Goal: Transaction & Acquisition: Purchase product/service

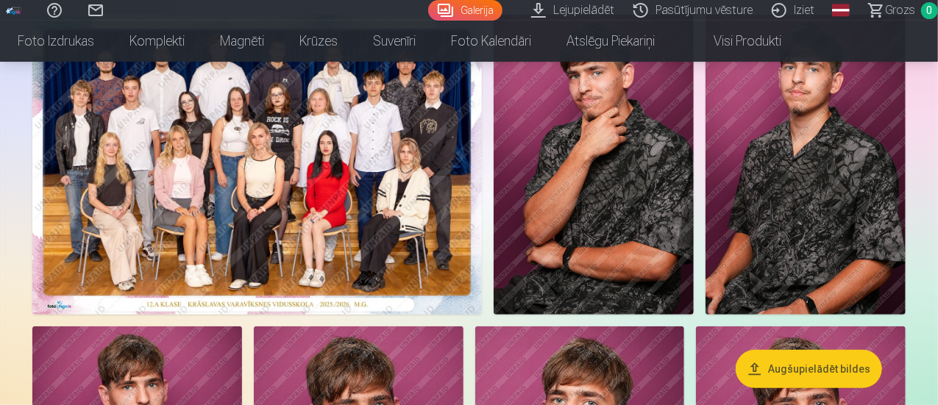
scroll to position [194, 0]
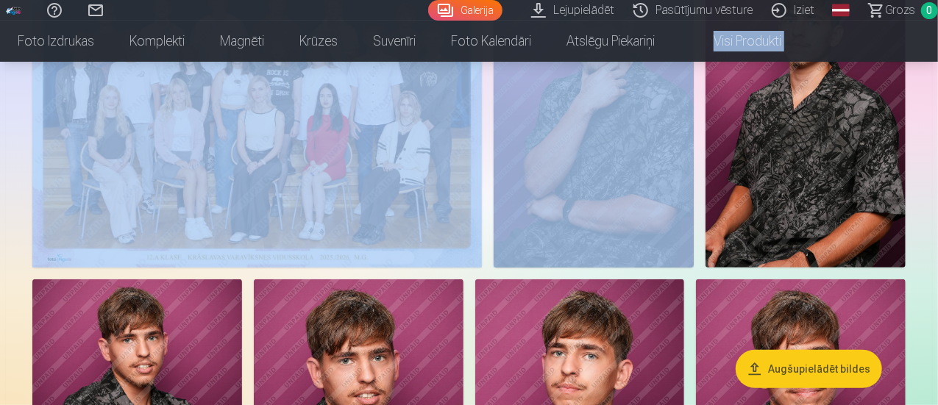
click at [937, 34] on html "Palīdzības centrs Sazinies ar mums Galerija Lejupielādēt Pasūtījumu vēsture Izi…" at bounding box center [469, 8] width 938 height 405
click at [694, 113] on img at bounding box center [593, 118] width 200 height 300
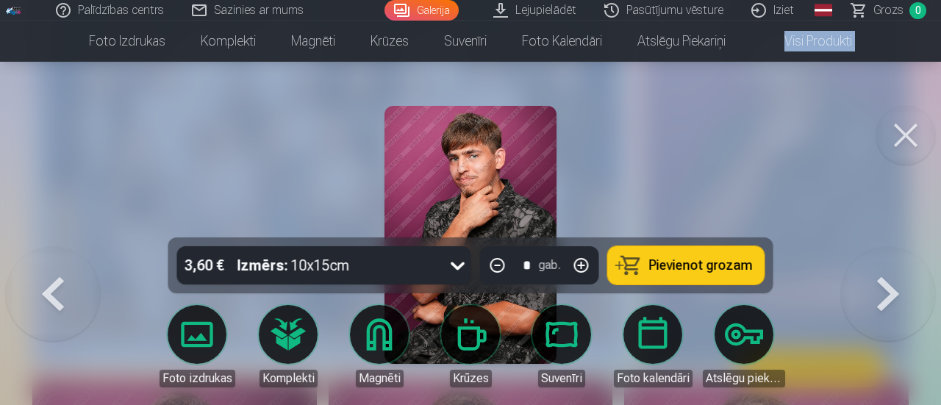
click at [49, 247] on button at bounding box center [53, 247] width 94 height 0
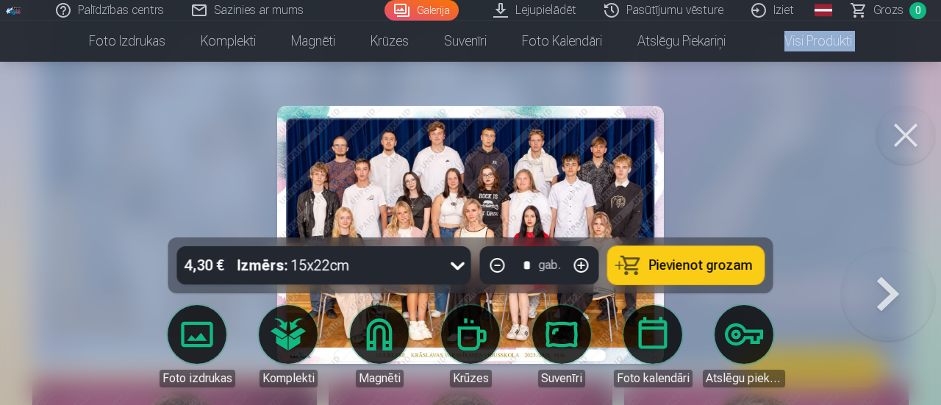
click at [347, 190] on img at bounding box center [470, 235] width 387 height 258
click at [905, 131] on button at bounding box center [906, 135] width 59 height 59
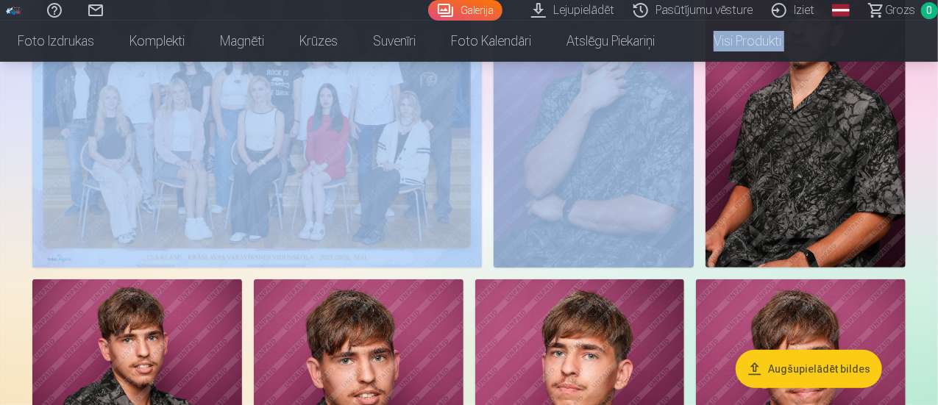
click at [694, 146] on img at bounding box center [593, 118] width 200 height 300
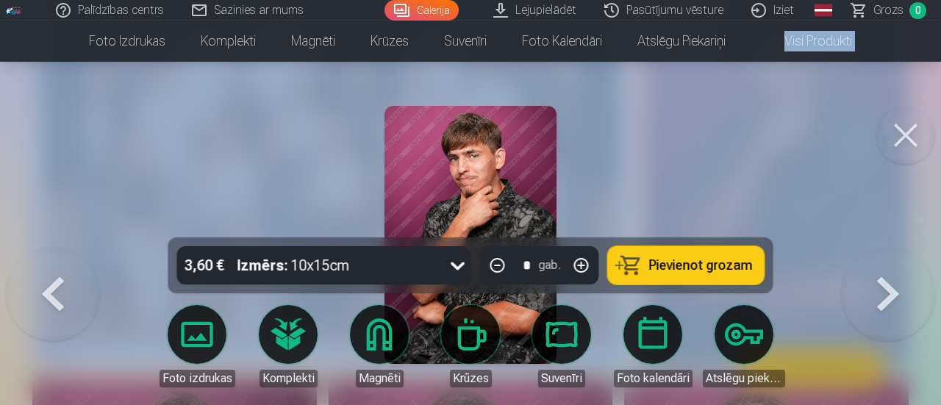
click at [902, 135] on button at bounding box center [906, 135] width 59 height 59
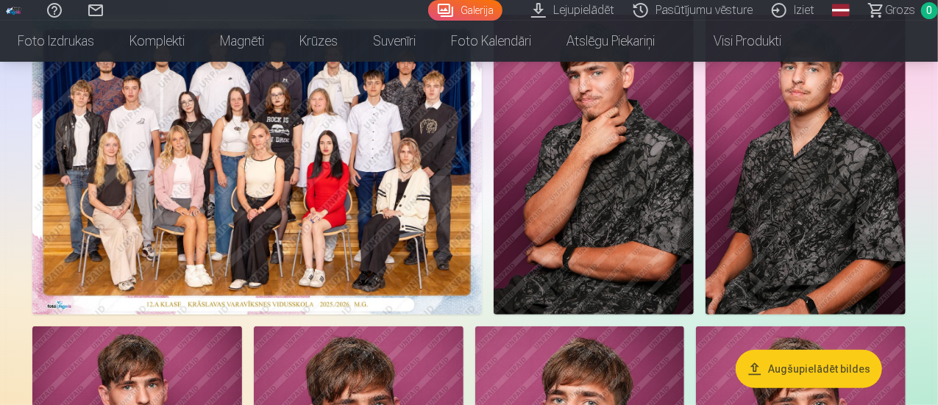
scroll to position [132, 0]
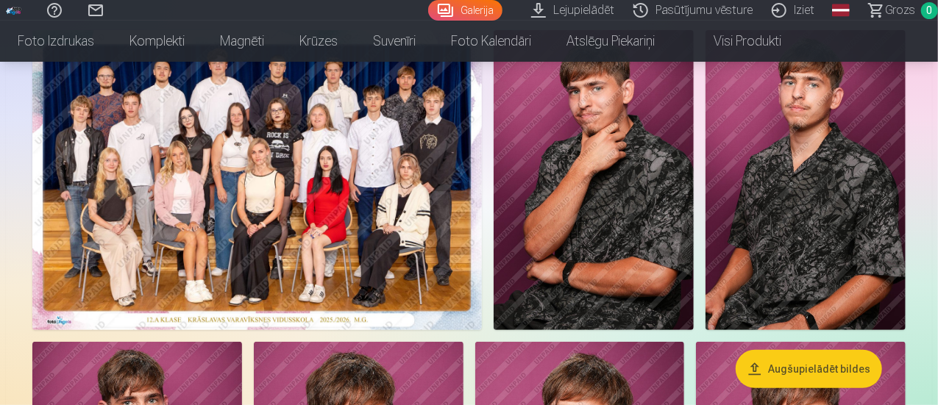
click at [694, 135] on img at bounding box center [593, 180] width 200 height 300
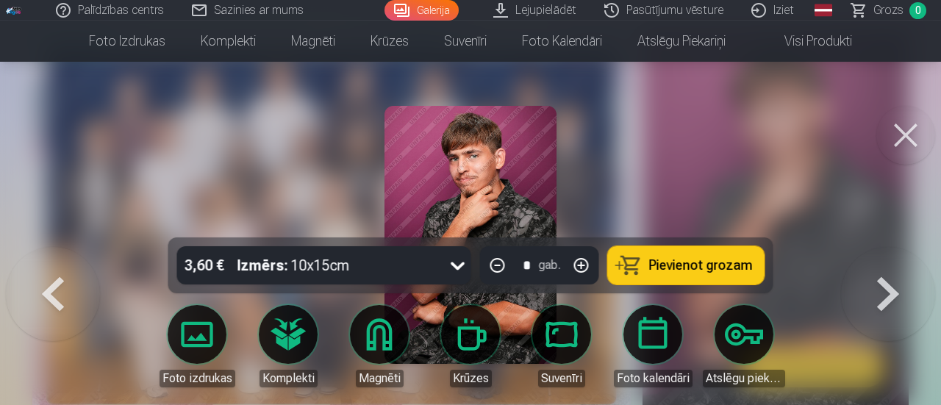
click at [918, 140] on button at bounding box center [906, 135] width 59 height 59
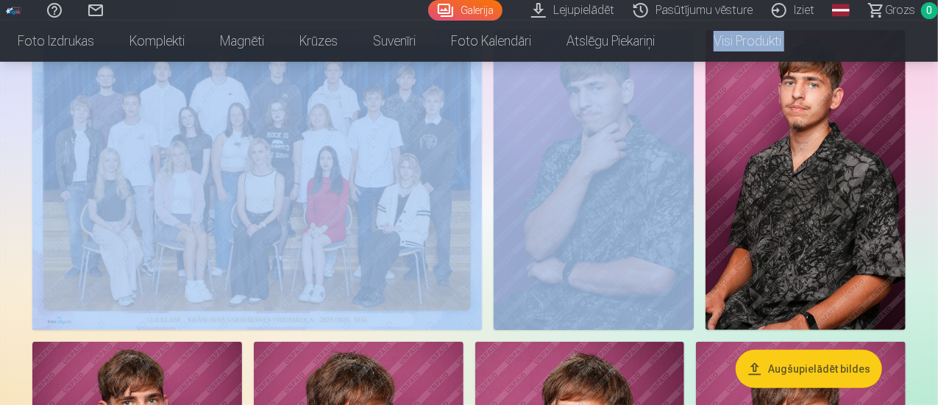
drag, startPoint x: 935, startPoint y: 28, endPoint x: 938, endPoint y: 47, distance: 19.3
click at [937, 47] on html "Palīdzības centrs Sazinies ar mums Galerija Lejupielādēt Pasūtījumu vēsture Izi…" at bounding box center [469, 70] width 938 height 405
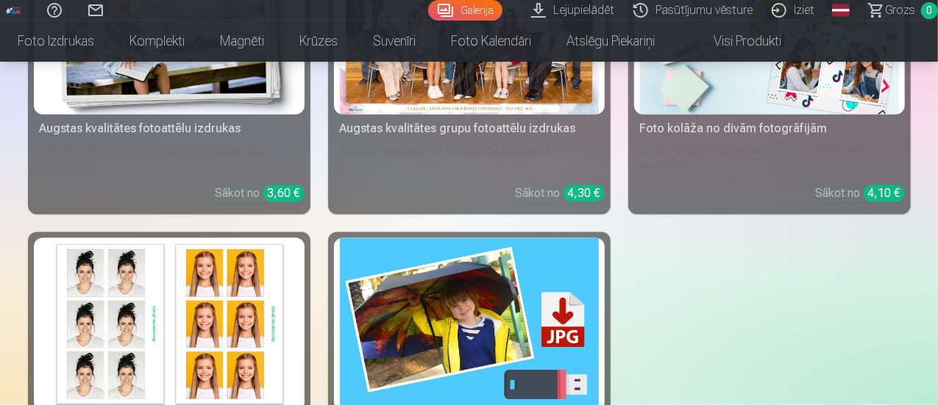
scroll to position [1321, 0]
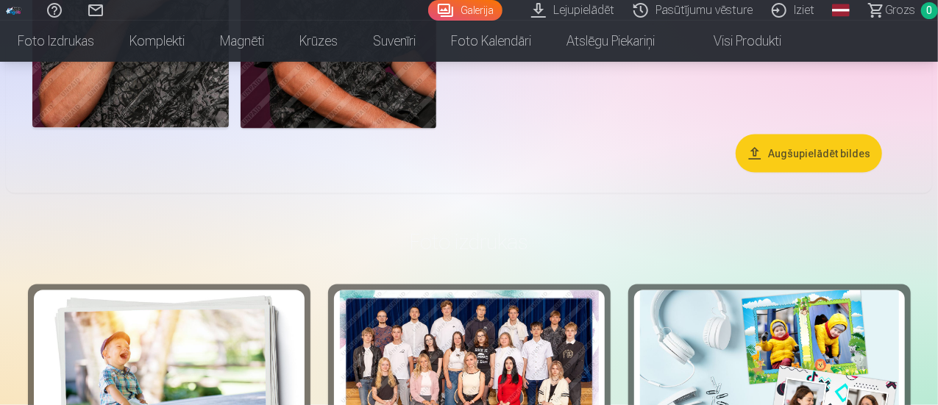
scroll to position [611, 0]
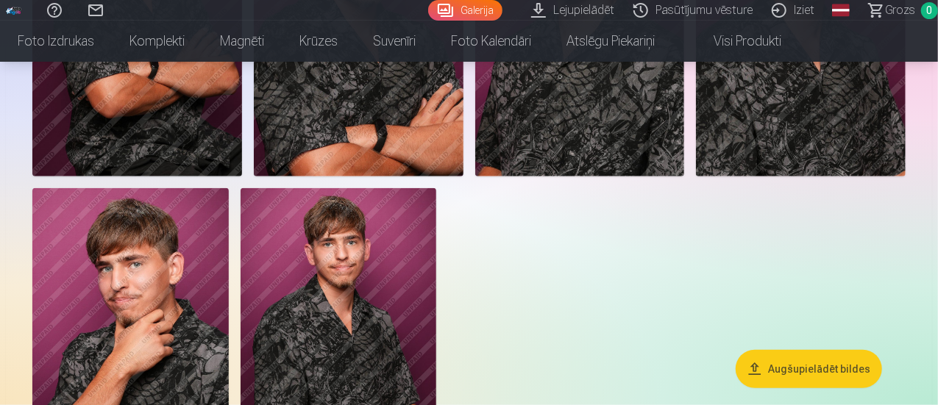
click at [937, 40] on nav "Foto izdrukas Augstas kvalitātes fotoattēlu izdrukas 210 gsm papīrs, piesātināt…" at bounding box center [469, 41] width 938 height 41
click at [937, 42] on nav "Foto izdrukas Augstas kvalitātes fotoattēlu izdrukas 210 gsm papīrs, piesātināt…" at bounding box center [469, 41] width 938 height 41
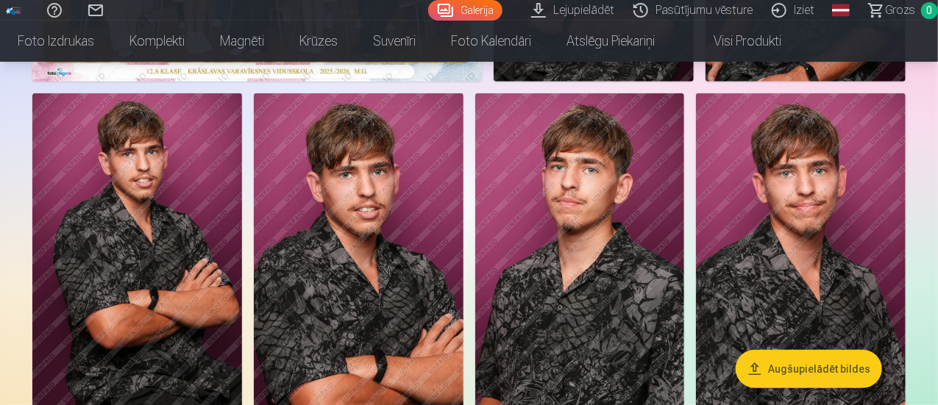
scroll to position [26, 0]
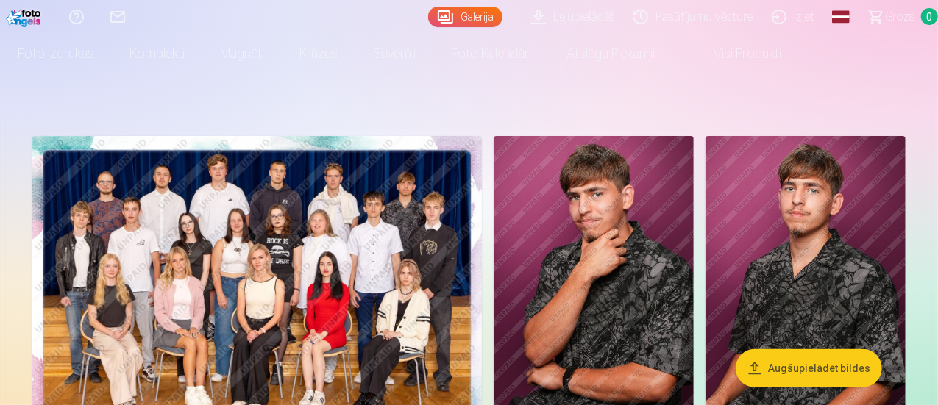
click at [482, 250] on img at bounding box center [256, 286] width 449 height 300
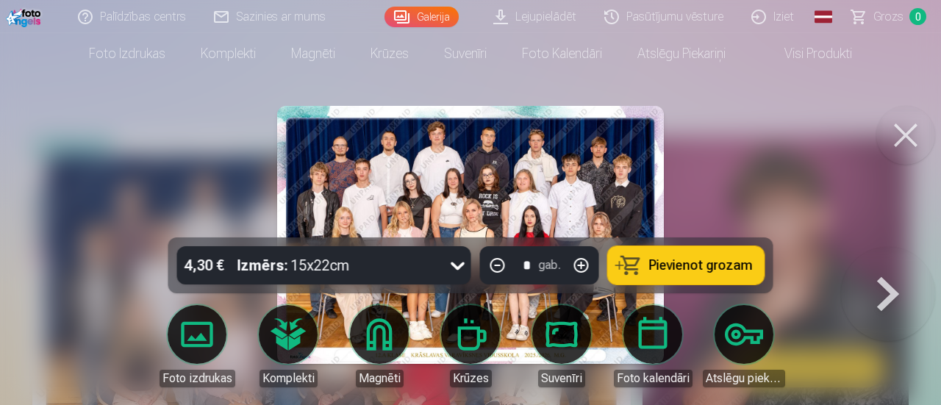
click at [890, 247] on button at bounding box center [888, 247] width 94 height 0
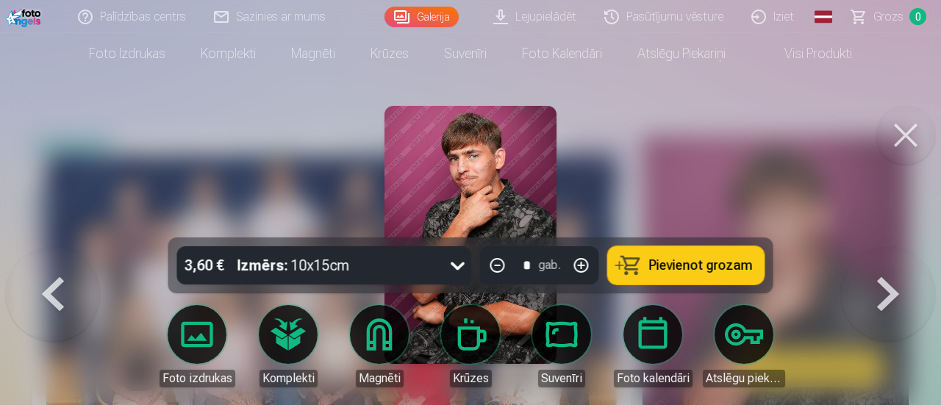
click at [890, 247] on button at bounding box center [888, 247] width 94 height 0
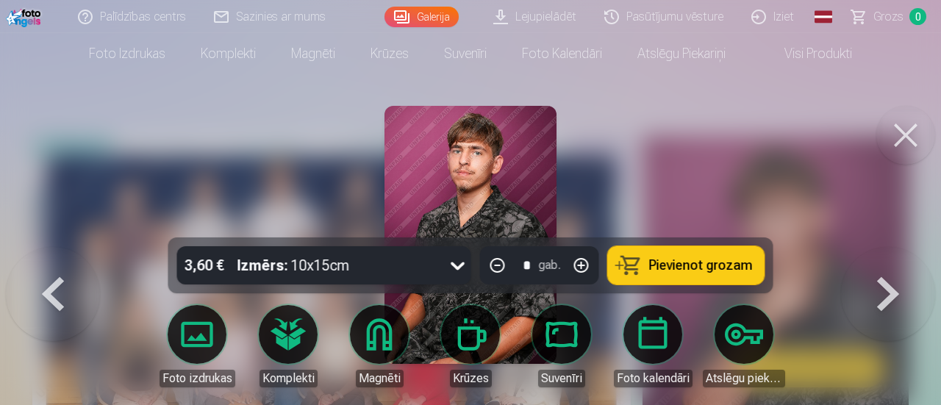
click at [890, 247] on button at bounding box center [888, 247] width 94 height 0
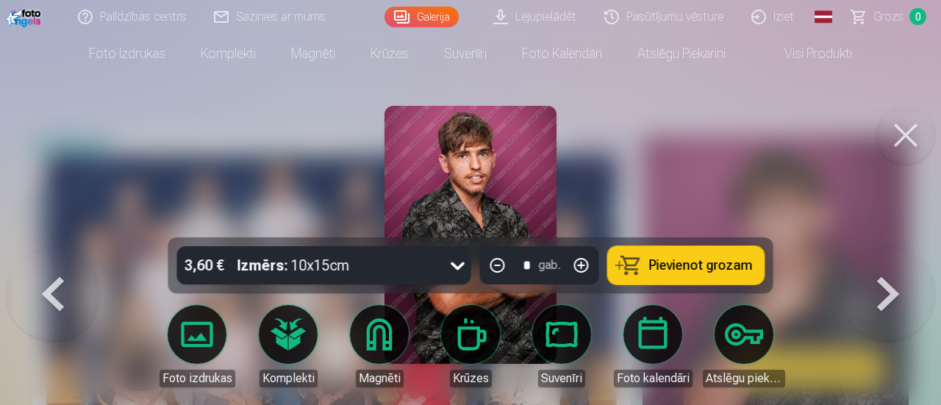
click at [889, 247] on button at bounding box center [888, 247] width 94 height 0
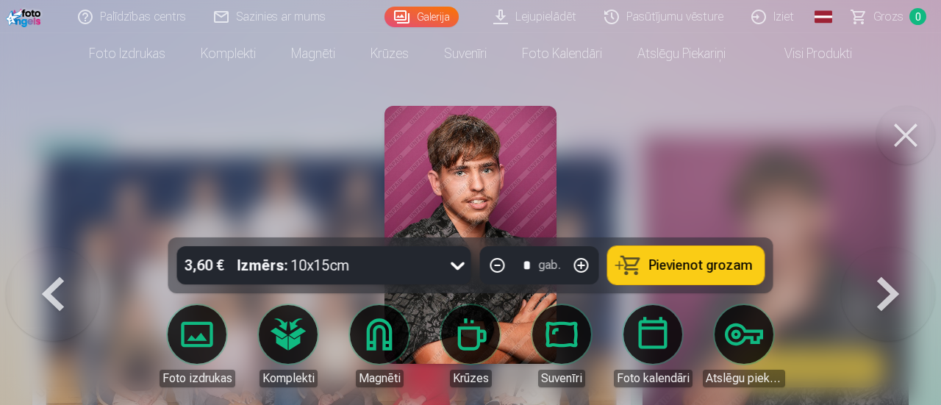
click at [889, 247] on button at bounding box center [888, 247] width 94 height 0
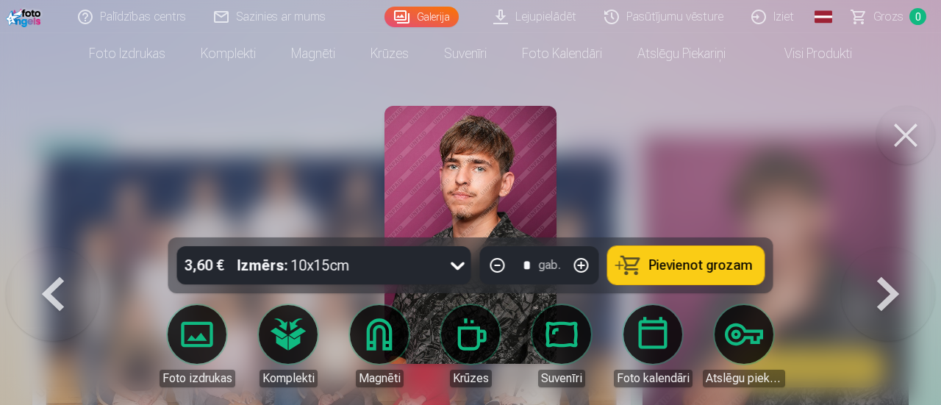
click at [889, 247] on button at bounding box center [888, 247] width 94 height 0
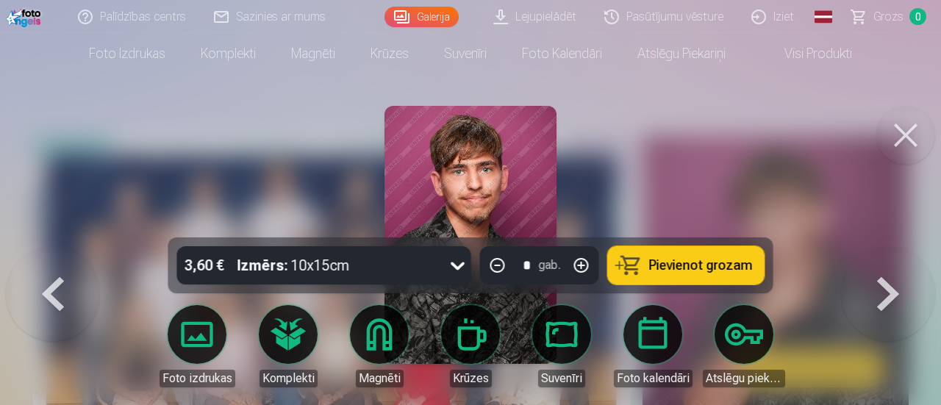
click at [889, 247] on button at bounding box center [888, 247] width 94 height 0
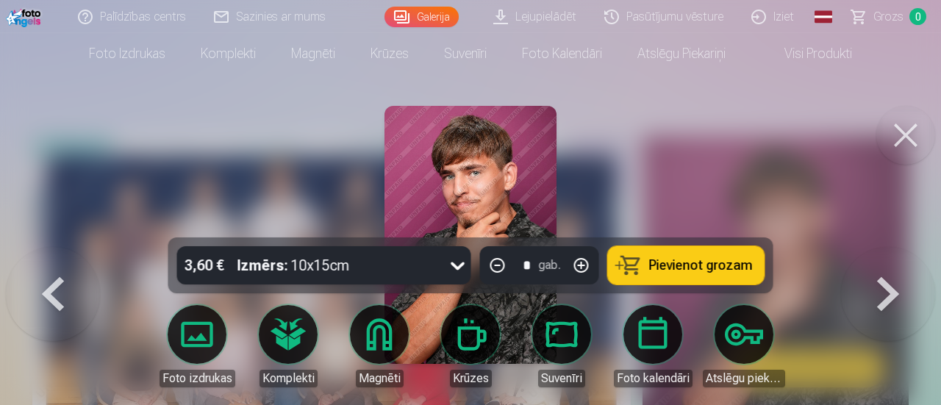
click at [889, 247] on button at bounding box center [888, 247] width 94 height 0
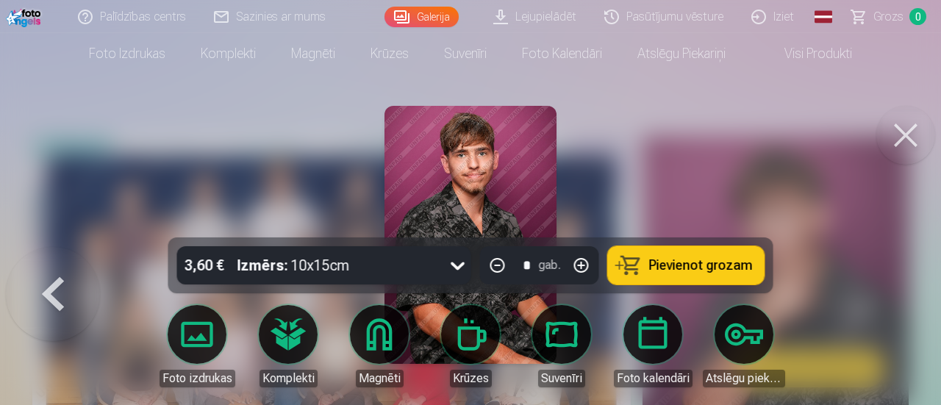
click at [905, 127] on button at bounding box center [906, 135] width 59 height 59
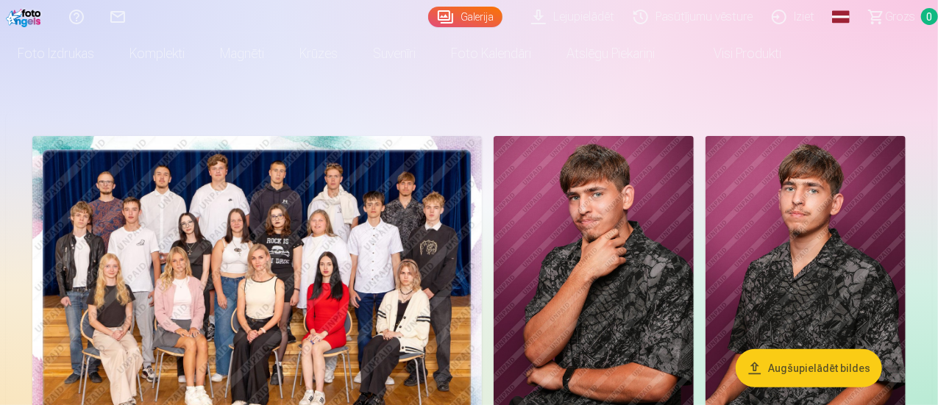
drag, startPoint x: 905, startPoint y: 132, endPoint x: 927, endPoint y: 52, distance: 83.1
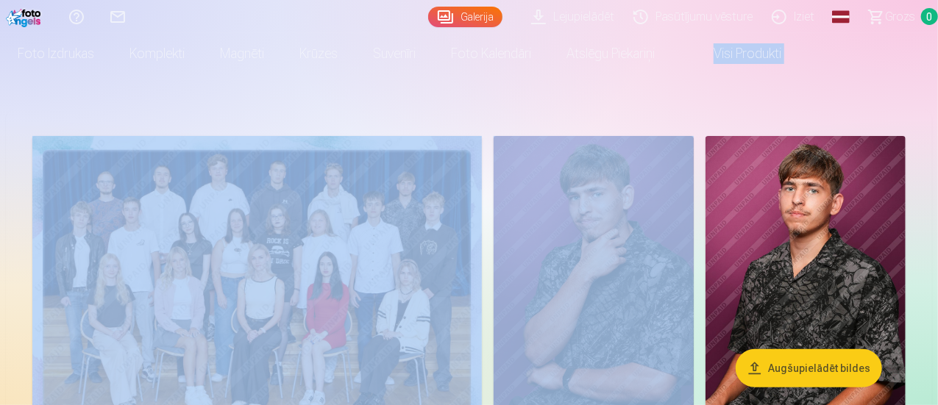
scroll to position [380, 0]
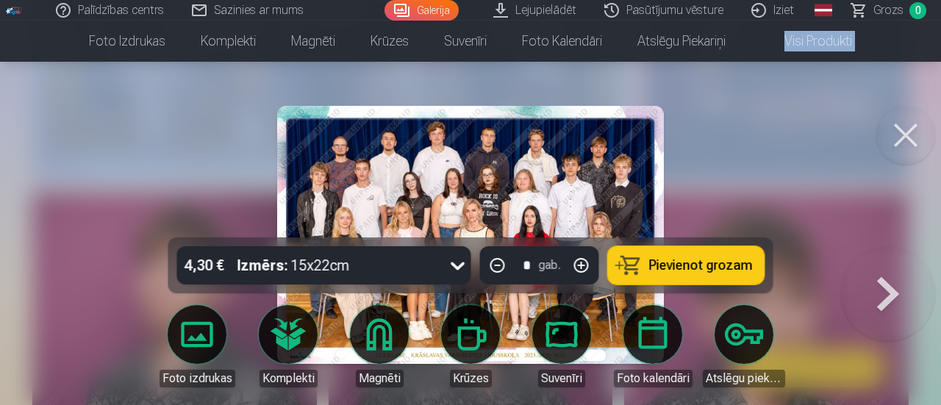
click at [906, 137] on button at bounding box center [906, 135] width 59 height 59
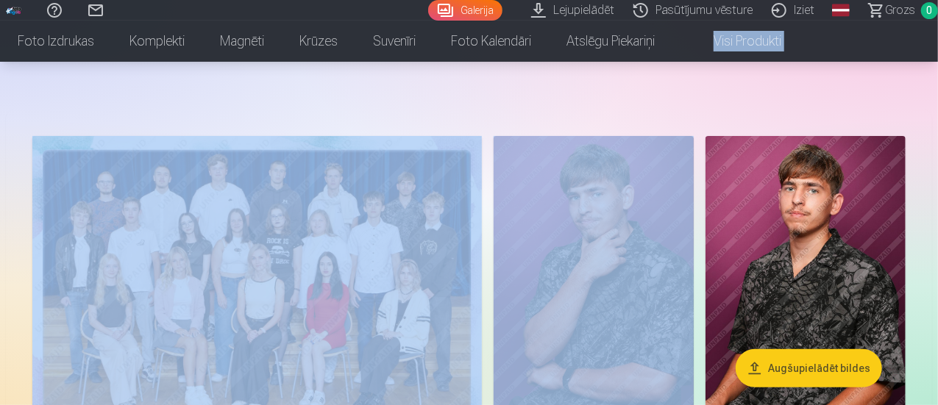
scroll to position [380, 0]
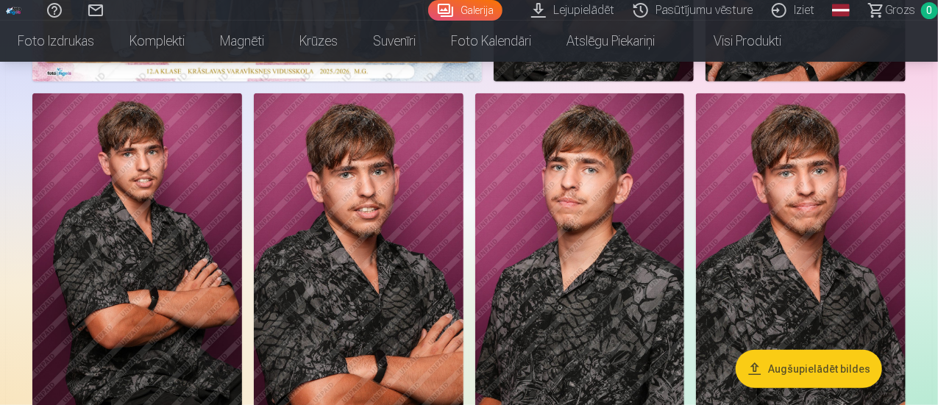
click at [619, 125] on div at bounding box center [468, 248] width 885 height 944
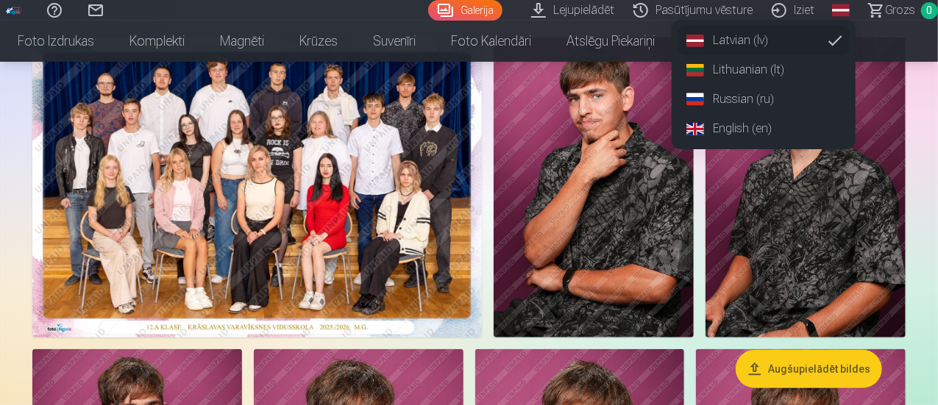
scroll to position [132, 0]
